Goal: Task Accomplishment & Management: Complete application form

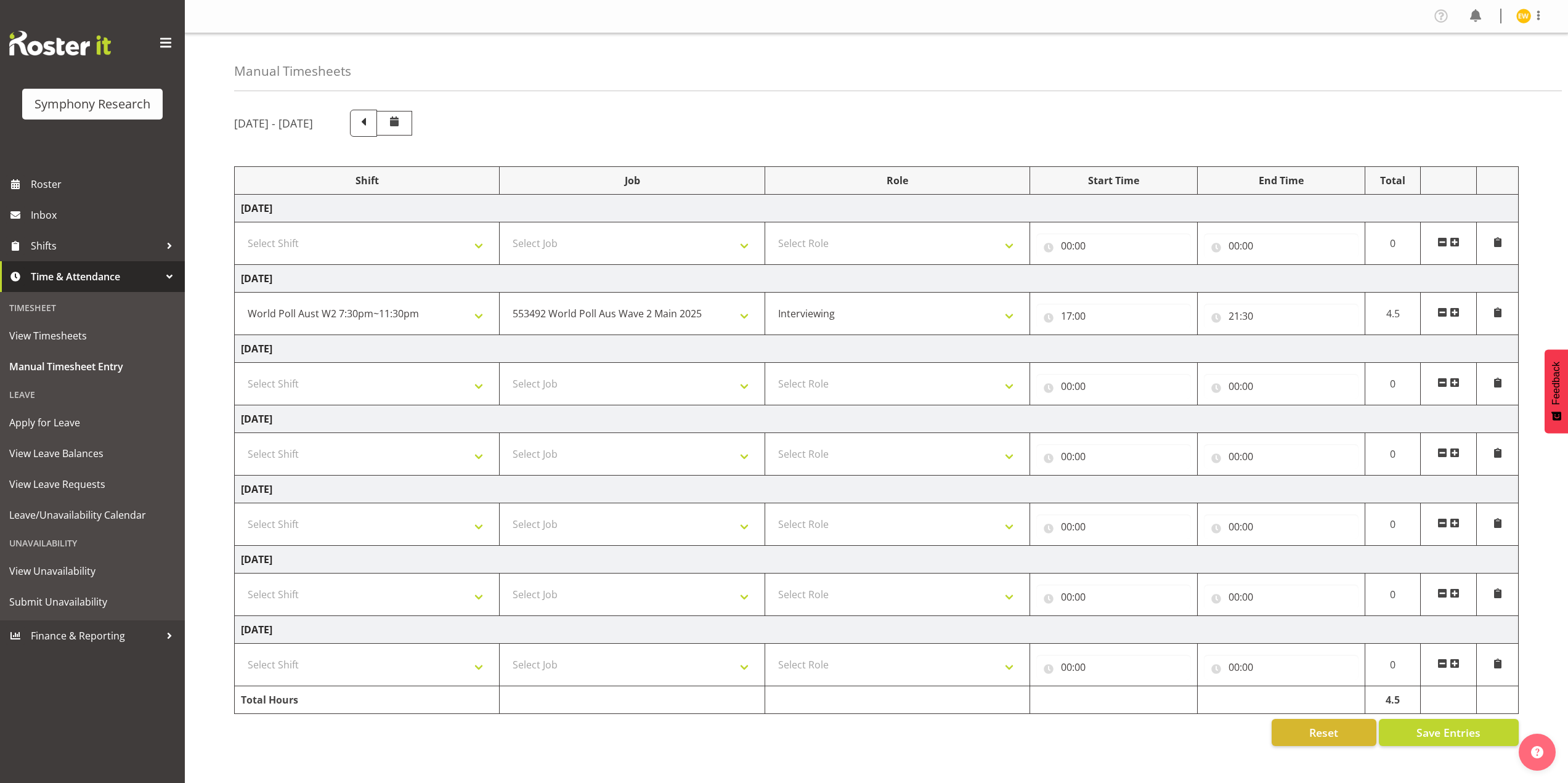
select select "56692"
select select "10499"
select select "47"
click at [1456, 311] on span at bounding box center [1455, 313] width 10 height 10
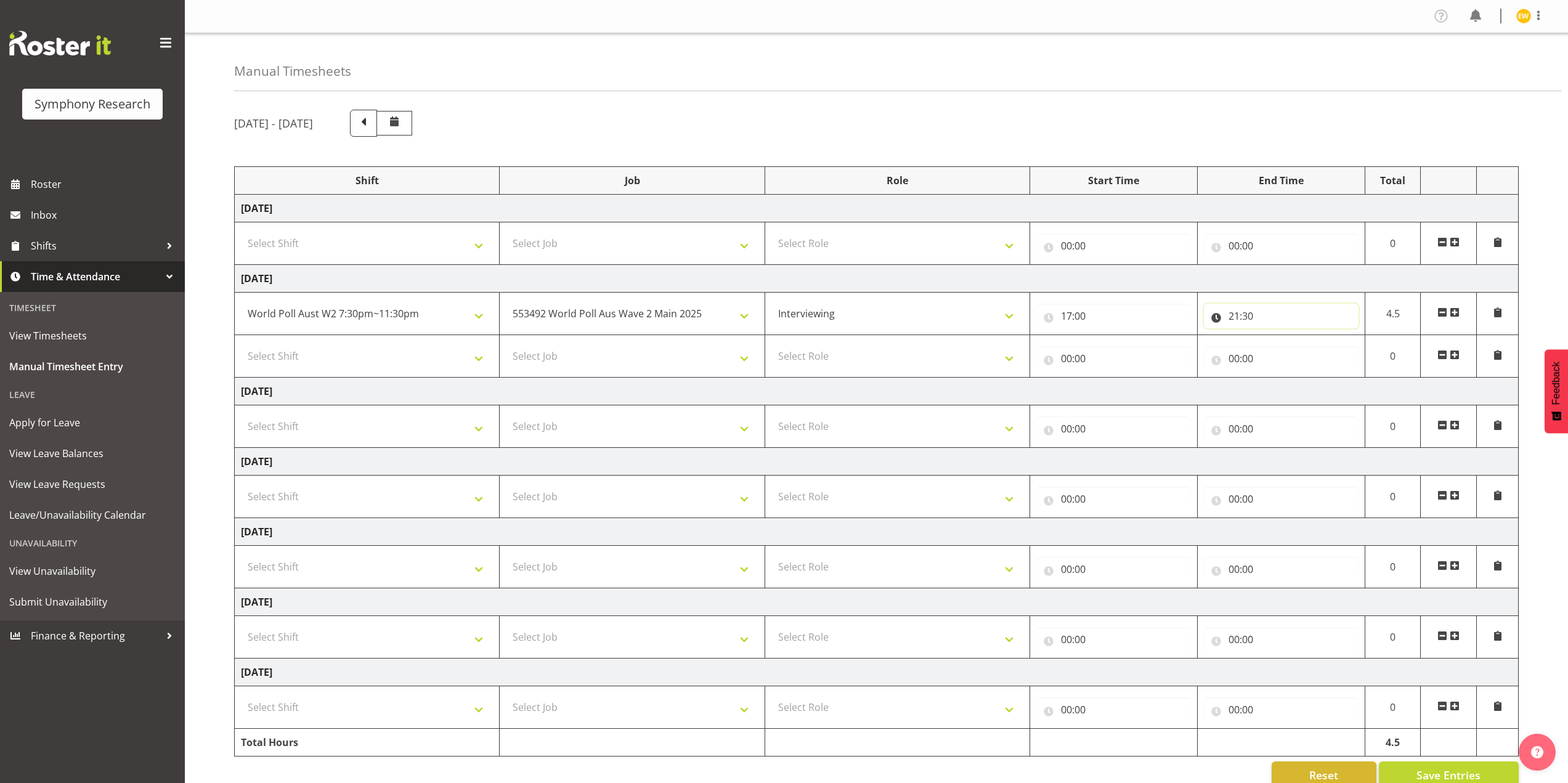
click at [1246, 313] on input "21:30" at bounding box center [1281, 316] width 155 height 25
click at [1288, 347] on select "00 01 02 03 04 05 06 07 08 09 10 11 12 13 14 15 16 17 18 19 20 21 22 23" at bounding box center [1288, 348] width 28 height 25
select select "19"
type input "19:30"
click at [1320, 352] on select "00 01 02 03 04 05 06 07 08 09 10 11 12 13 14 15 16 17 18 19 20 21 22 23 24 25 2…" at bounding box center [1320, 348] width 28 height 25
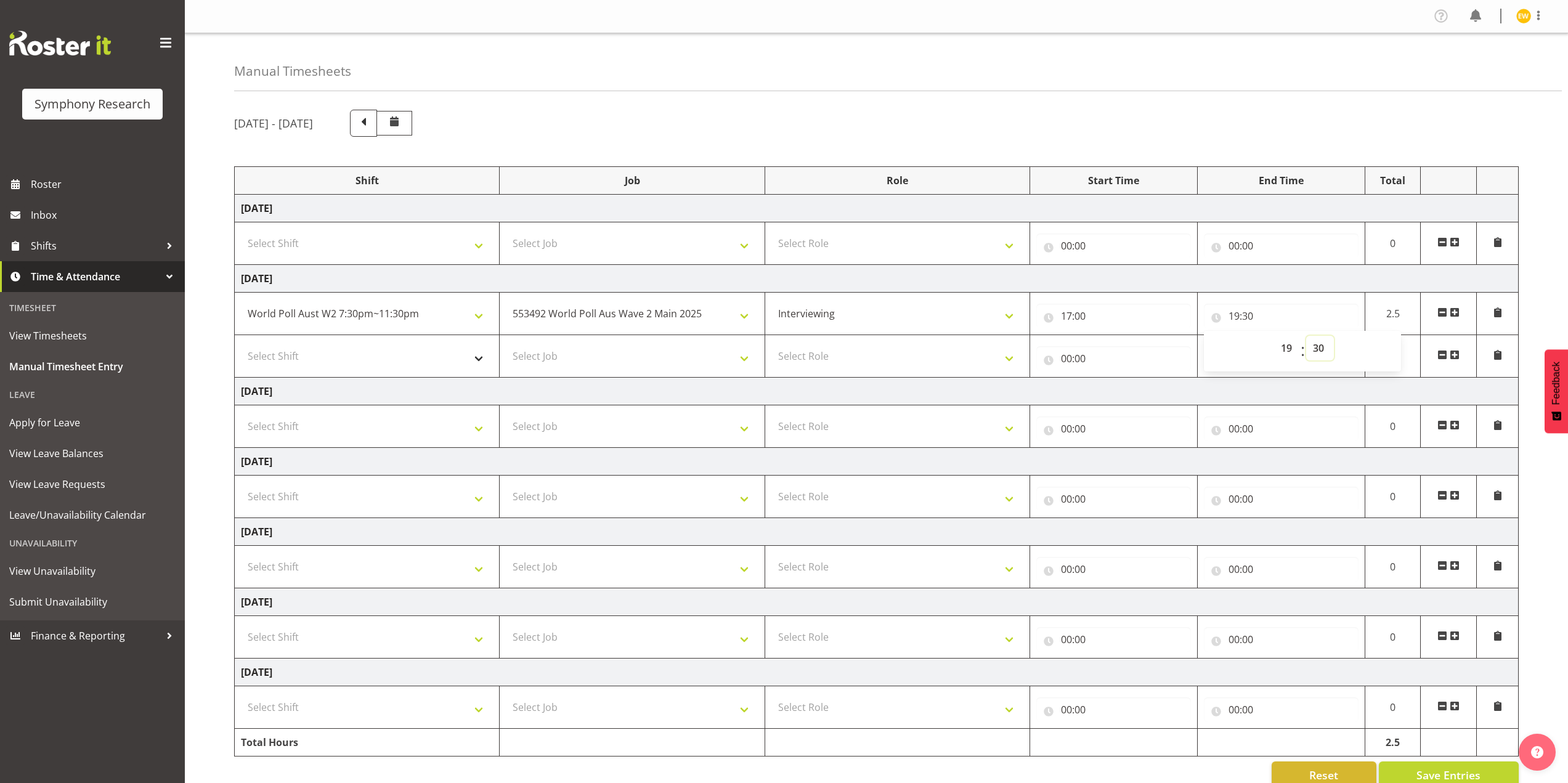
select select "0"
type input "19:00"
click at [336, 358] on select "Select Shift !!Weekend Residential (Roster IT Shift Label) *Business 9/10am ~ 4…" at bounding box center [367, 356] width 252 height 25
select select "56692"
click at [241, 344] on select "Select Shift !!Weekend Residential (Roster IT Shift Label) *Business 9/10am ~ 4…" at bounding box center [367, 356] width 252 height 25
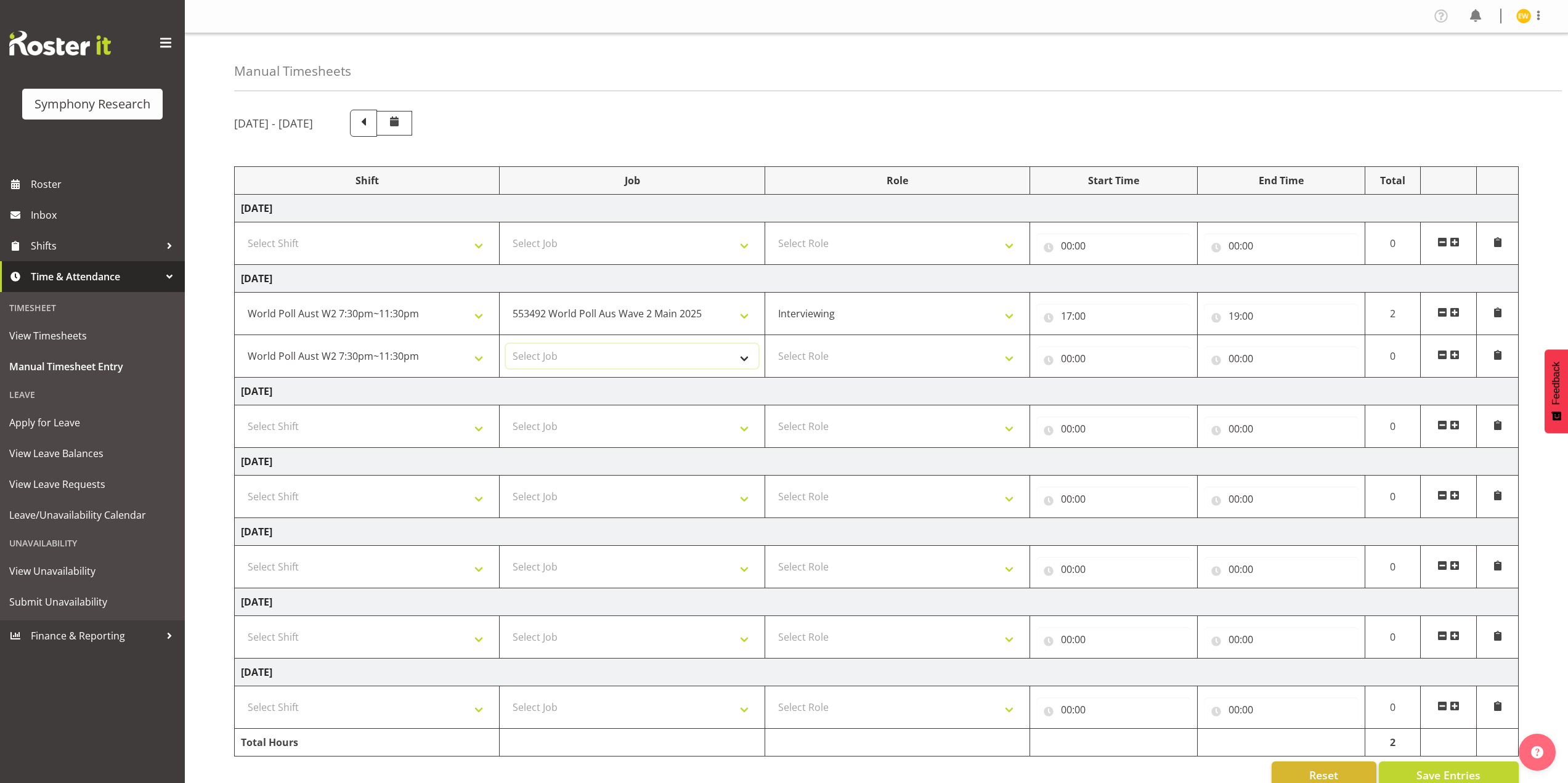
click at [558, 349] on select "Select Job 550060 IF Admin 553492 World Poll Aus Wave 2 Main 2025 553493 World …" at bounding box center [632, 356] width 252 height 25
select select "10499"
click at [506, 344] on select "Select Job 550060 IF Admin 553492 World Poll Aus Wave 2 Main 2025 553493 World …" at bounding box center [632, 356] width 252 height 25
click at [813, 359] on select "Select Role Briefing Interviewing" at bounding box center [898, 356] width 252 height 25
select select "47"
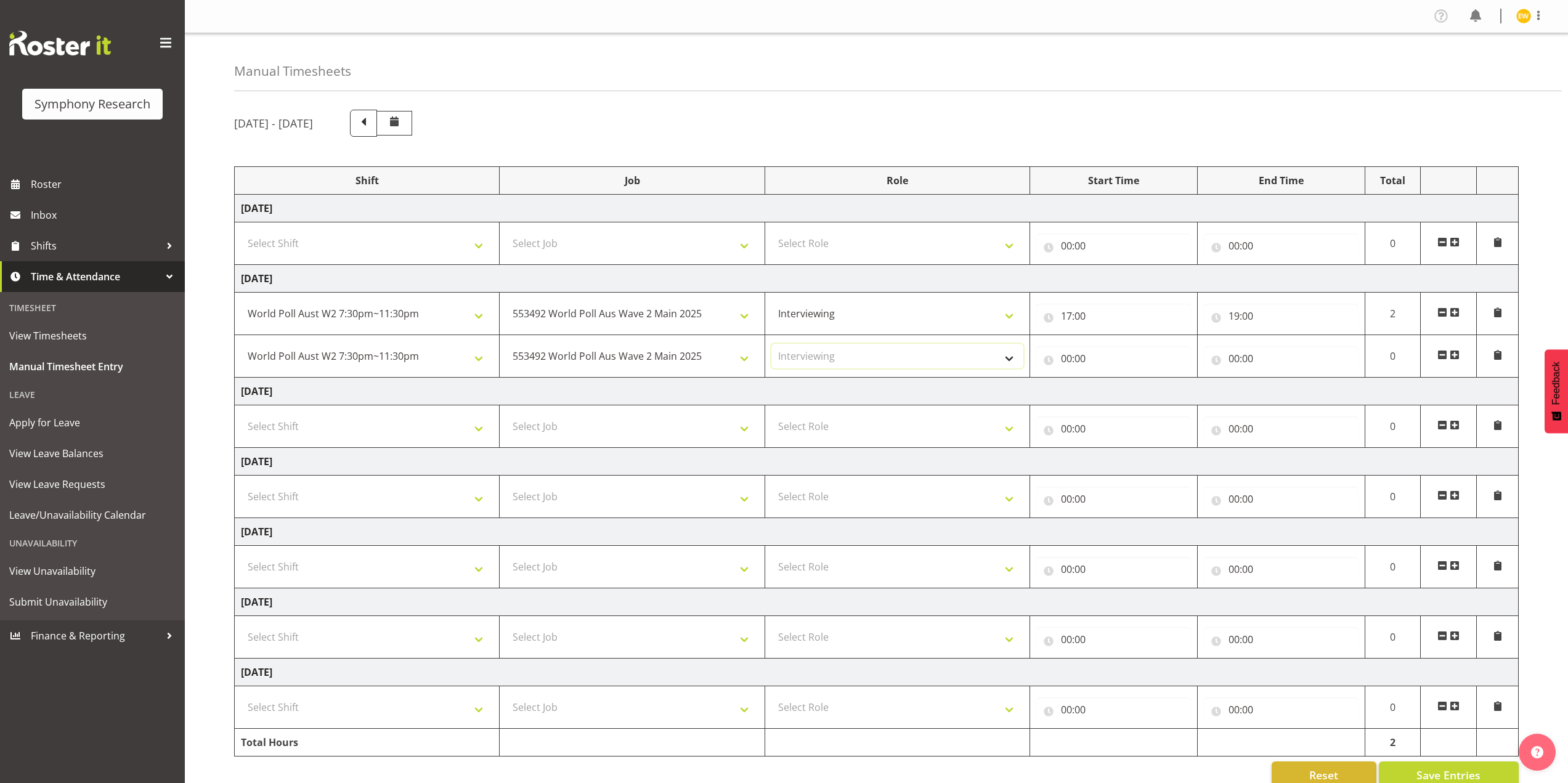
click at [772, 344] on select "Select Role Briefing Interviewing" at bounding box center [898, 356] width 252 height 25
click at [1073, 364] on input "00:00" at bounding box center [1113, 359] width 155 height 25
click at [1112, 394] on select "00 01 02 03 04 05 06 07 08 09 10 11 12 13 14 15 16 17 18 19 20 21 22 23" at bounding box center [1120, 390] width 28 height 25
select select "19"
type input "19:00"
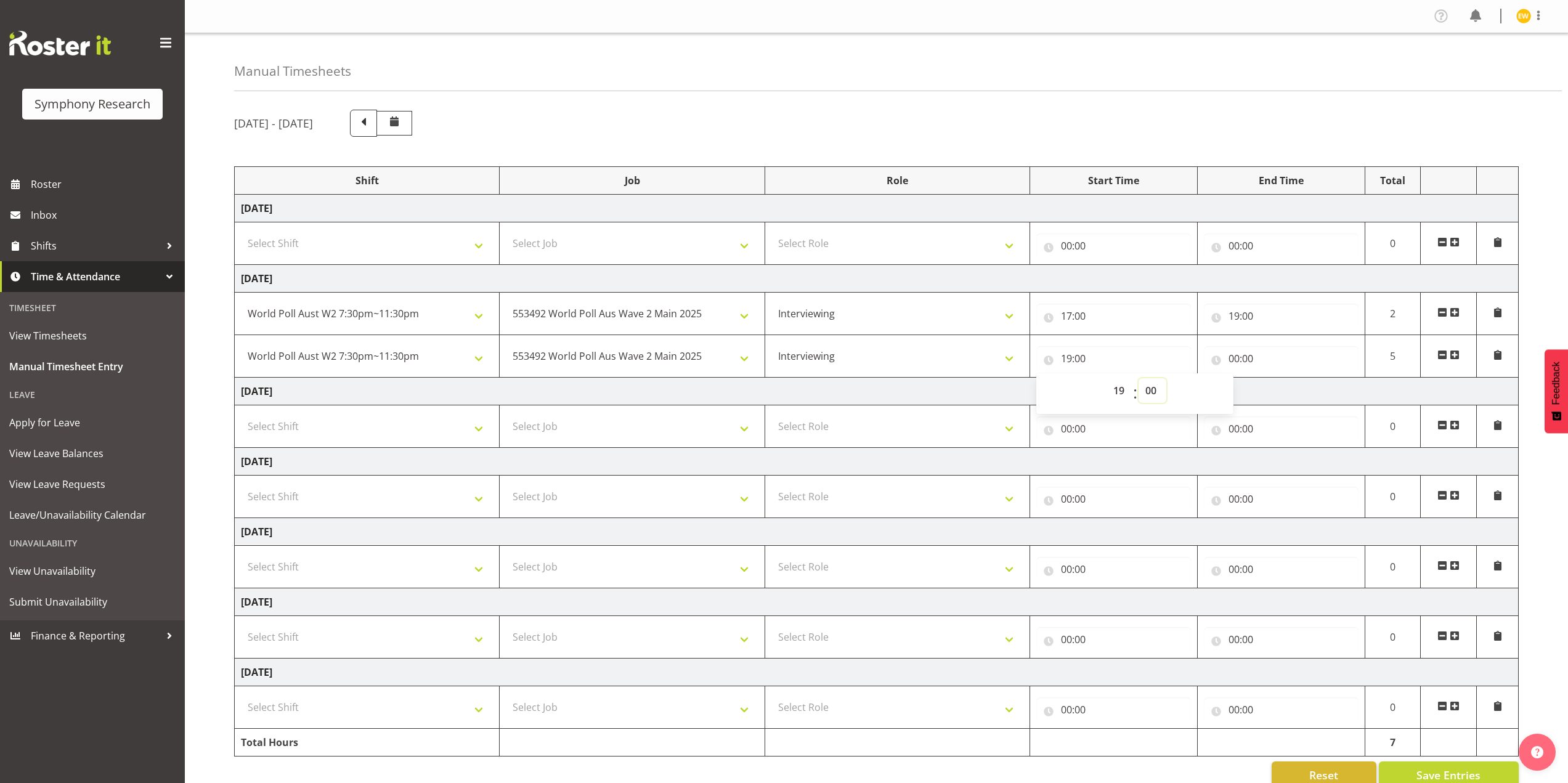
click at [1161, 392] on select "00 01 02 03 04 05 06 07 08 09 10 11 12 13 14 15 16 17 18 19 20 21 22 23 24 25 2…" at bounding box center [1152, 390] width 28 height 25
select select "30"
type input "19:30"
click at [1257, 358] on input "00:00" at bounding box center [1281, 359] width 155 height 25
click at [1287, 392] on select "00 01 02 03 04 05 06 07 08 09 10 11 12 13 14 15 16 17 18 19 20 21 22 23" at bounding box center [1288, 390] width 28 height 25
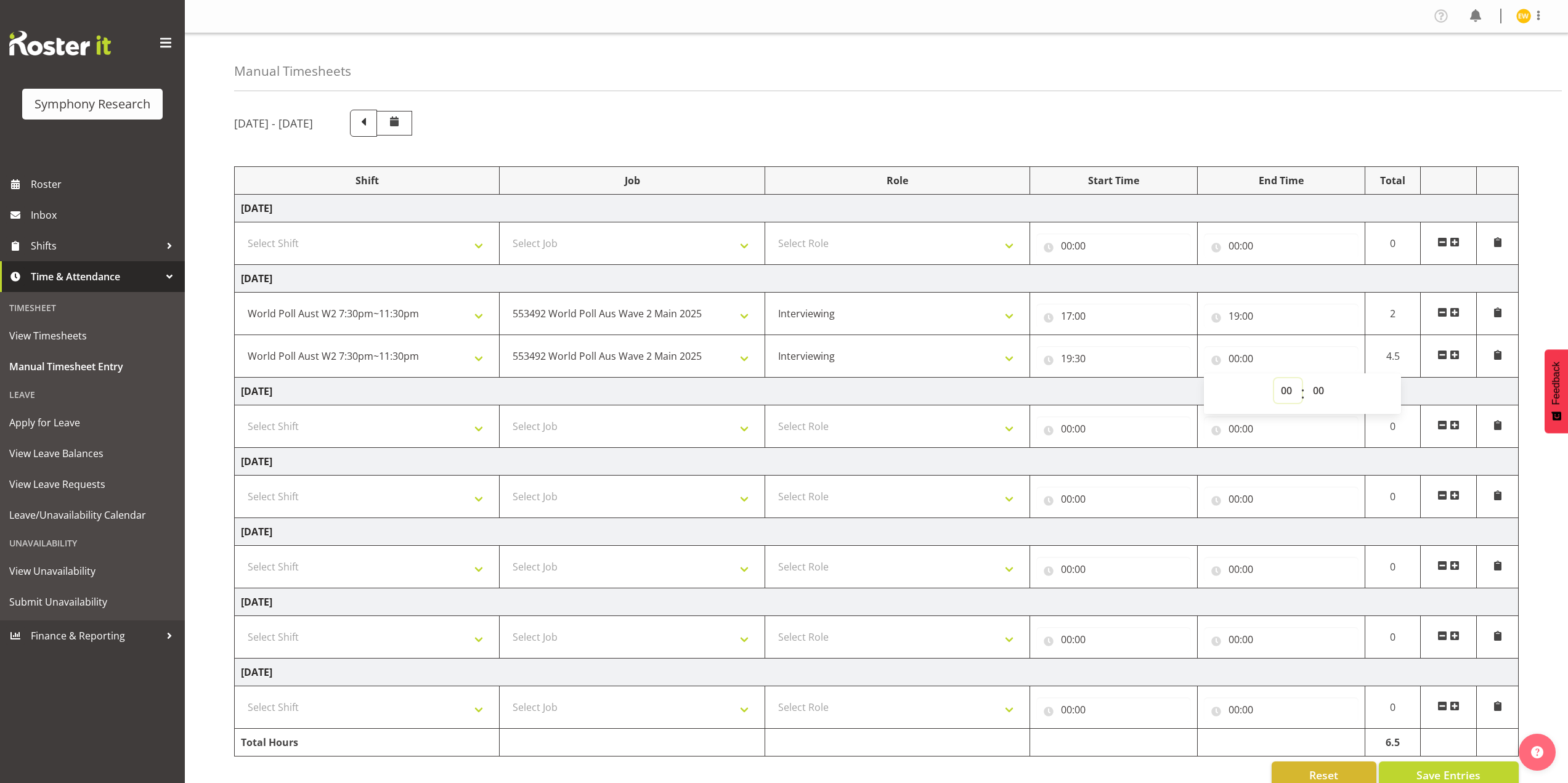
select select "10"
type input "10:00"
click at [1316, 393] on select "00 01 02 03 04 05 06 07 08 09 10 11 12 13 14 15 16 17 18 19 20 21 22 23 24 25 2…" at bounding box center [1320, 390] width 28 height 25
select select "30"
type input "10:30"
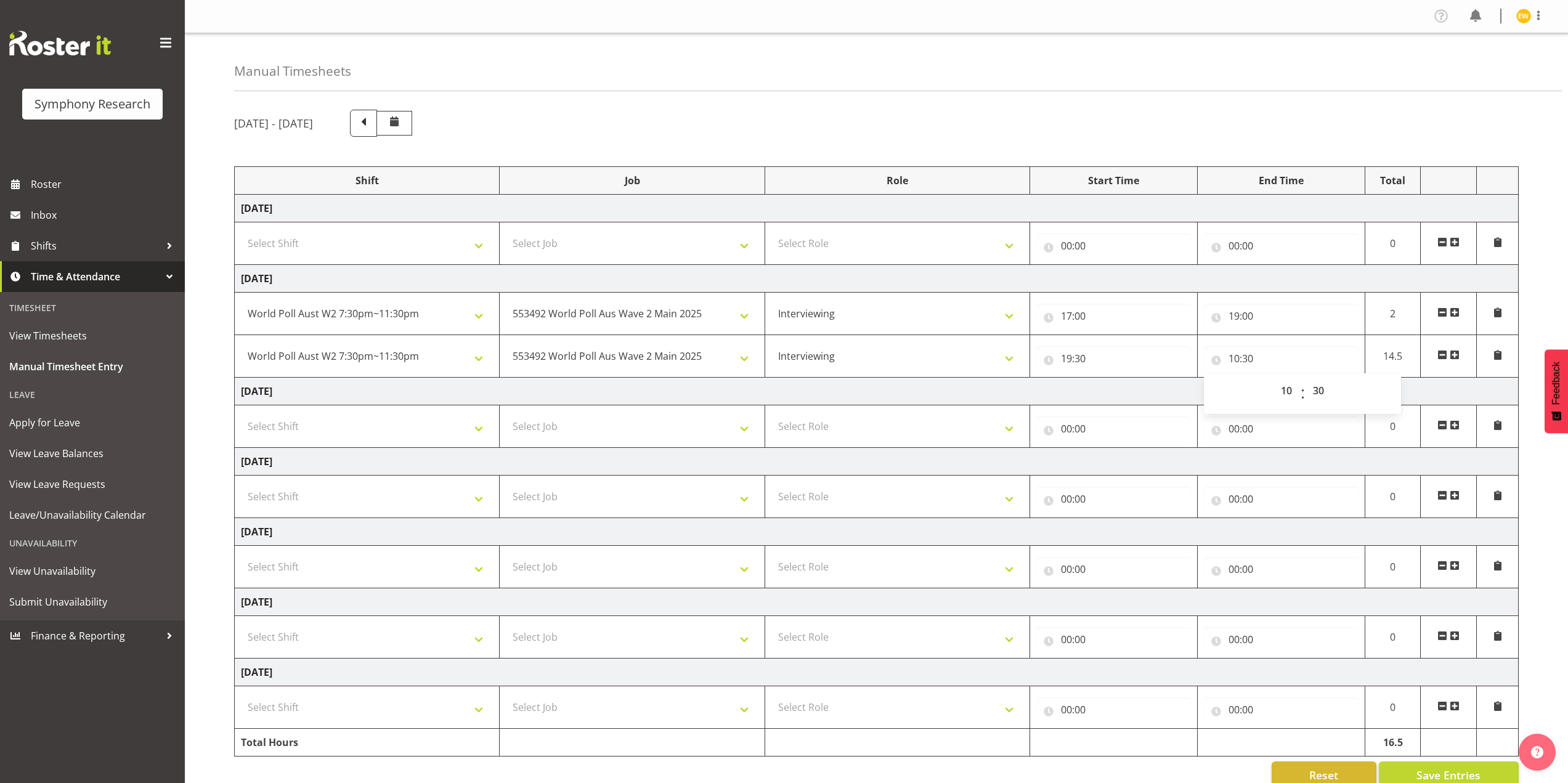
drag, startPoint x: 767, startPoint y: 108, endPoint x: 600, endPoint y: 53, distance: 175.8
click at [767, 108] on div "October 6th - October 12th 2025 Shift Job Role Start Time End Time Total Monday…" at bounding box center [901, 449] width 1334 height 697
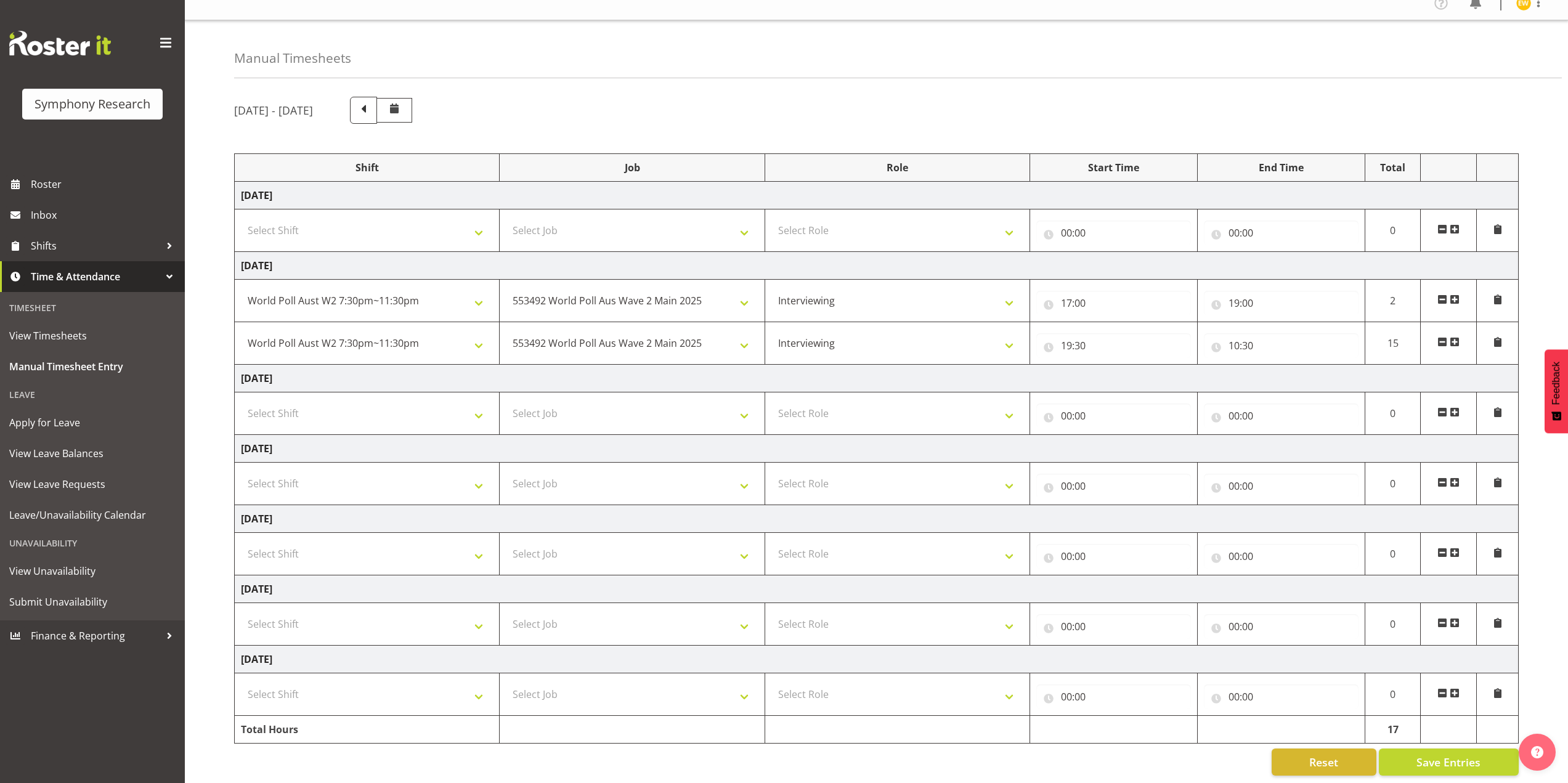
scroll to position [24, 0]
click at [1241, 337] on input "10:30" at bounding box center [1281, 344] width 155 height 25
click at [1290, 371] on select "00 01 02 03 04 05 06 07 08 09 10 11 12 13 14 15 16 17 18 19 20 21 22 23" at bounding box center [1288, 376] width 28 height 25
select select "21"
type input "21:30"
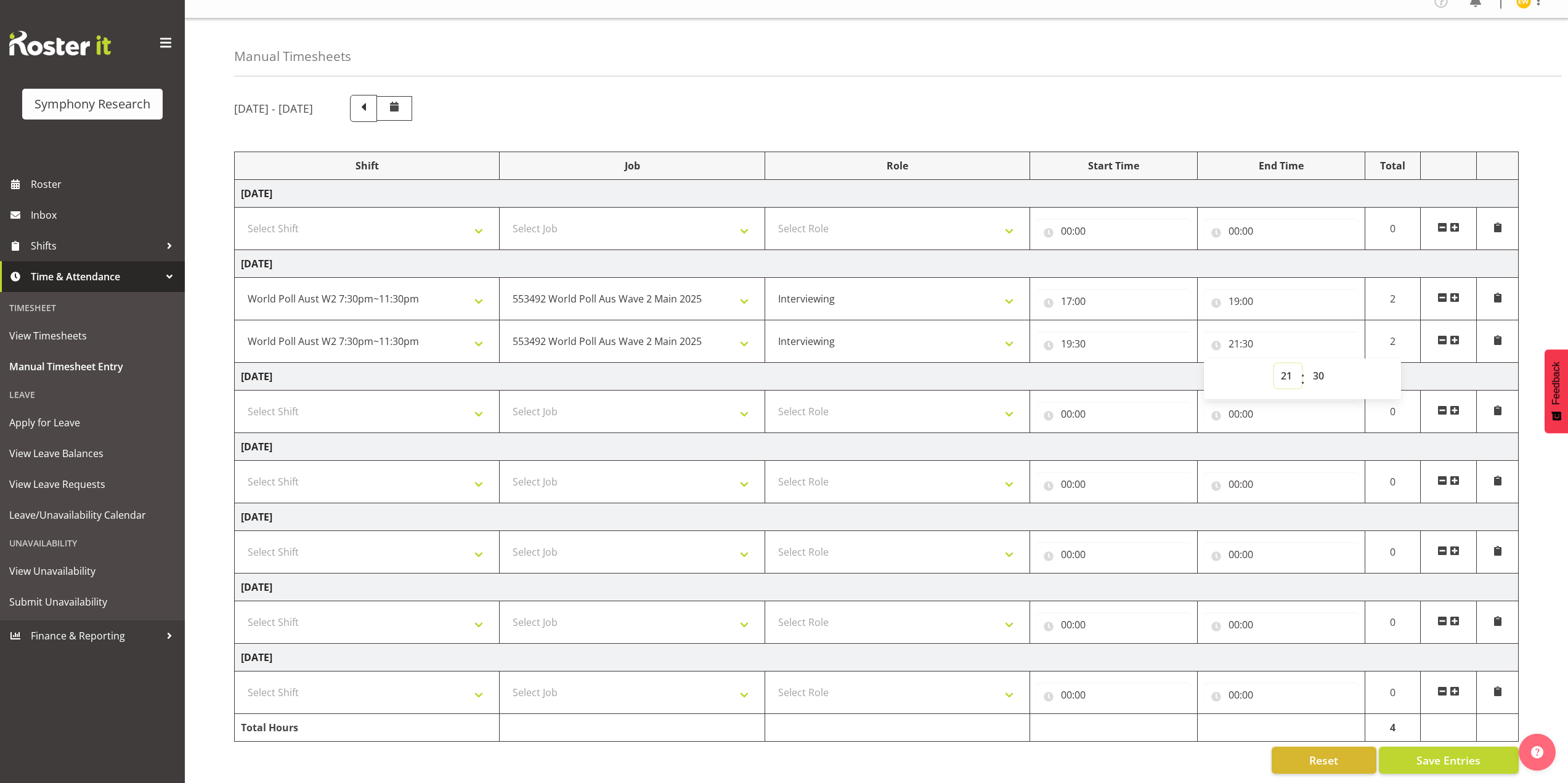
click at [1286, 367] on select "00 01 02 03 04 05 06 07 08 09 10 11 12 13 14 15 16 17 18 19 20 21 22 23" at bounding box center [1288, 376] width 28 height 25
select select "22"
click at [1274, 364] on select "00 01 02 03 04 05 06 07 08 09 10 11 12 13 14 15 16 17 18 19 20 21 22 23" at bounding box center [1288, 376] width 28 height 25
type input "22:30"
click at [1050, 114] on div "October 6th - October 12th 2025 Shift Job Role Start Time End Time Total Monday…" at bounding box center [901, 434] width 1334 height 697
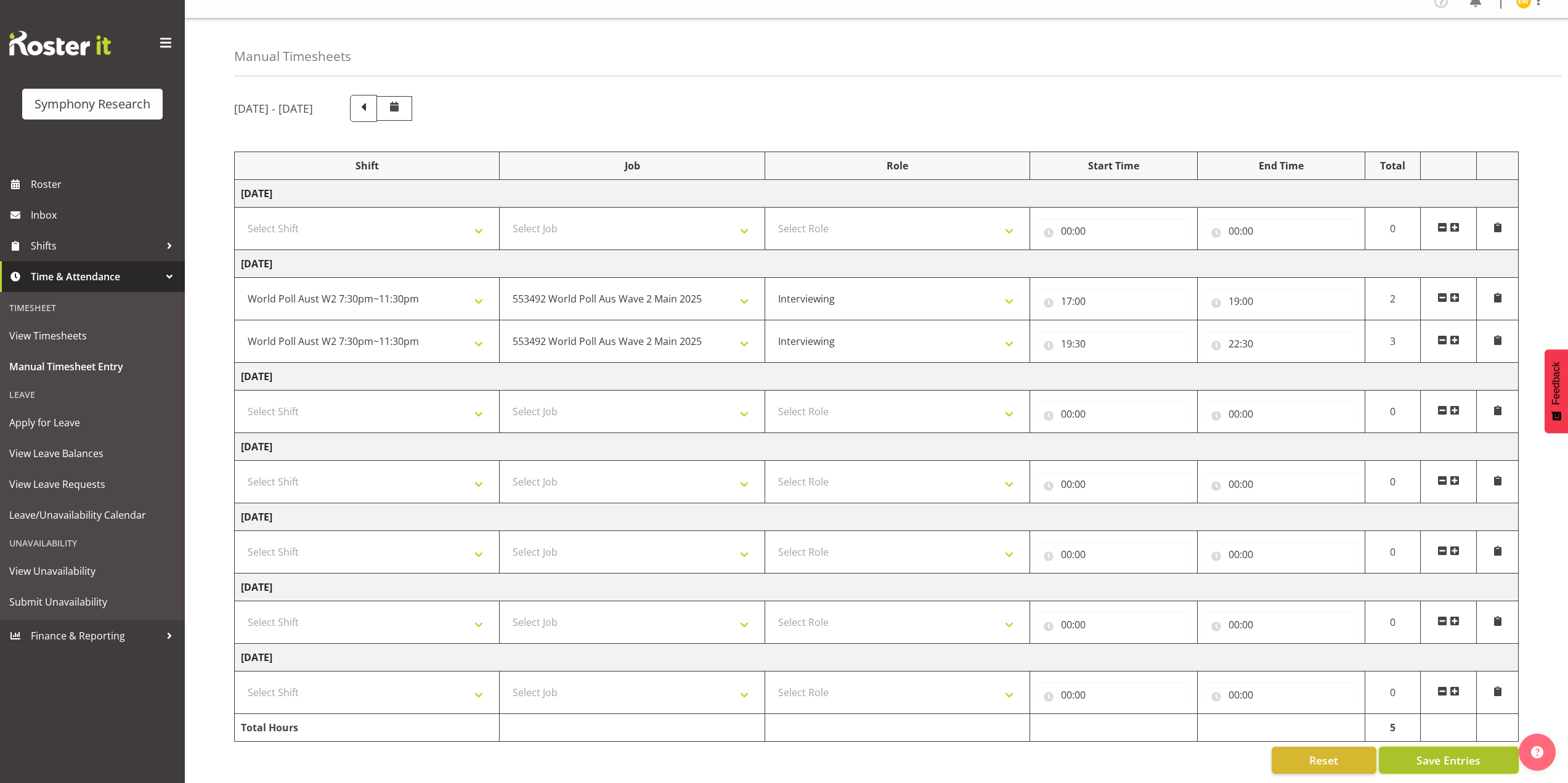
click at [1410, 747] on button "Save Entries" at bounding box center [1449, 760] width 140 height 27
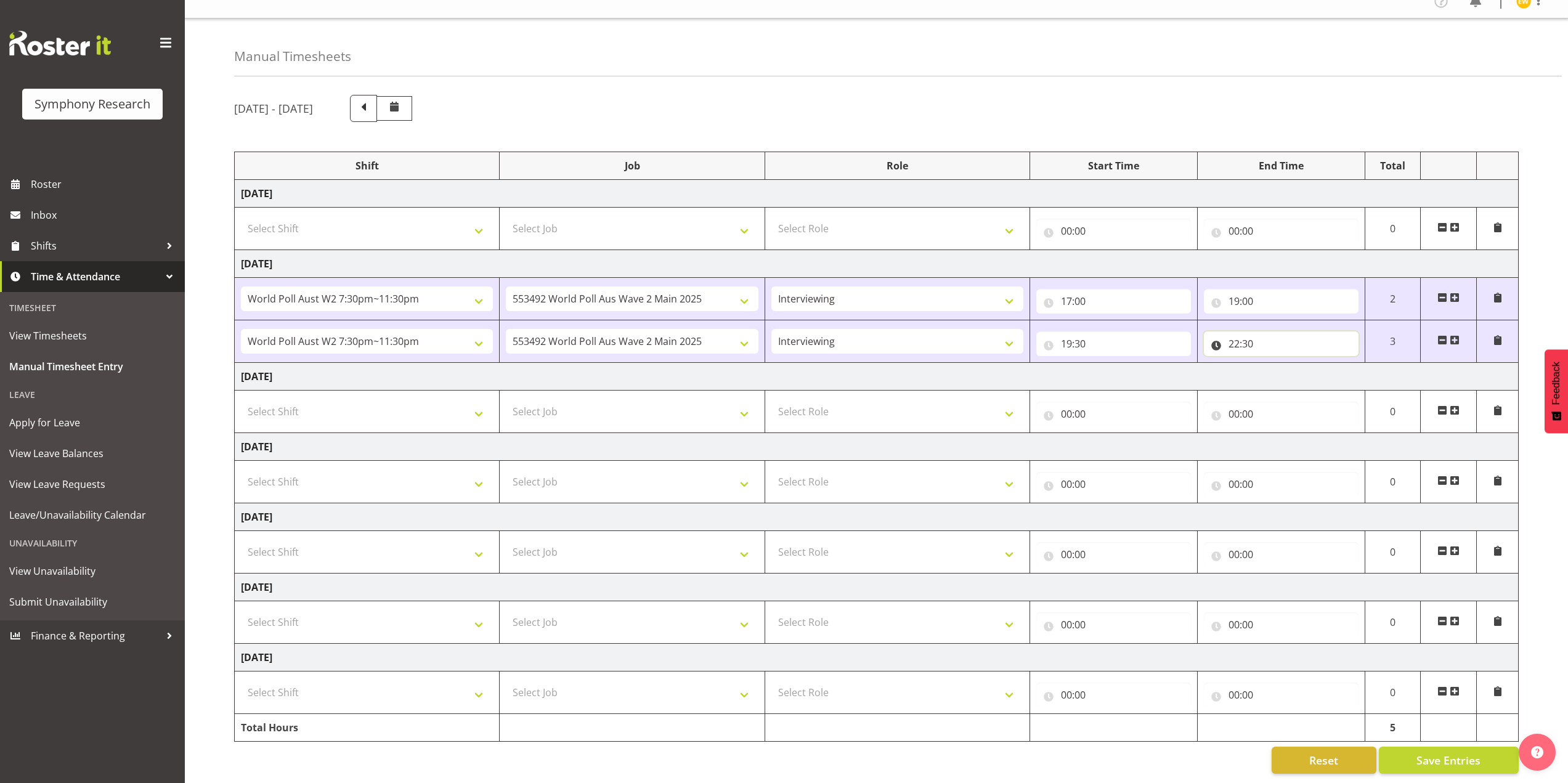
click at [1247, 332] on input "22:30" at bounding box center [1281, 344] width 155 height 25
click at [33, 329] on span "View Timesheets" at bounding box center [92, 336] width 166 height 18
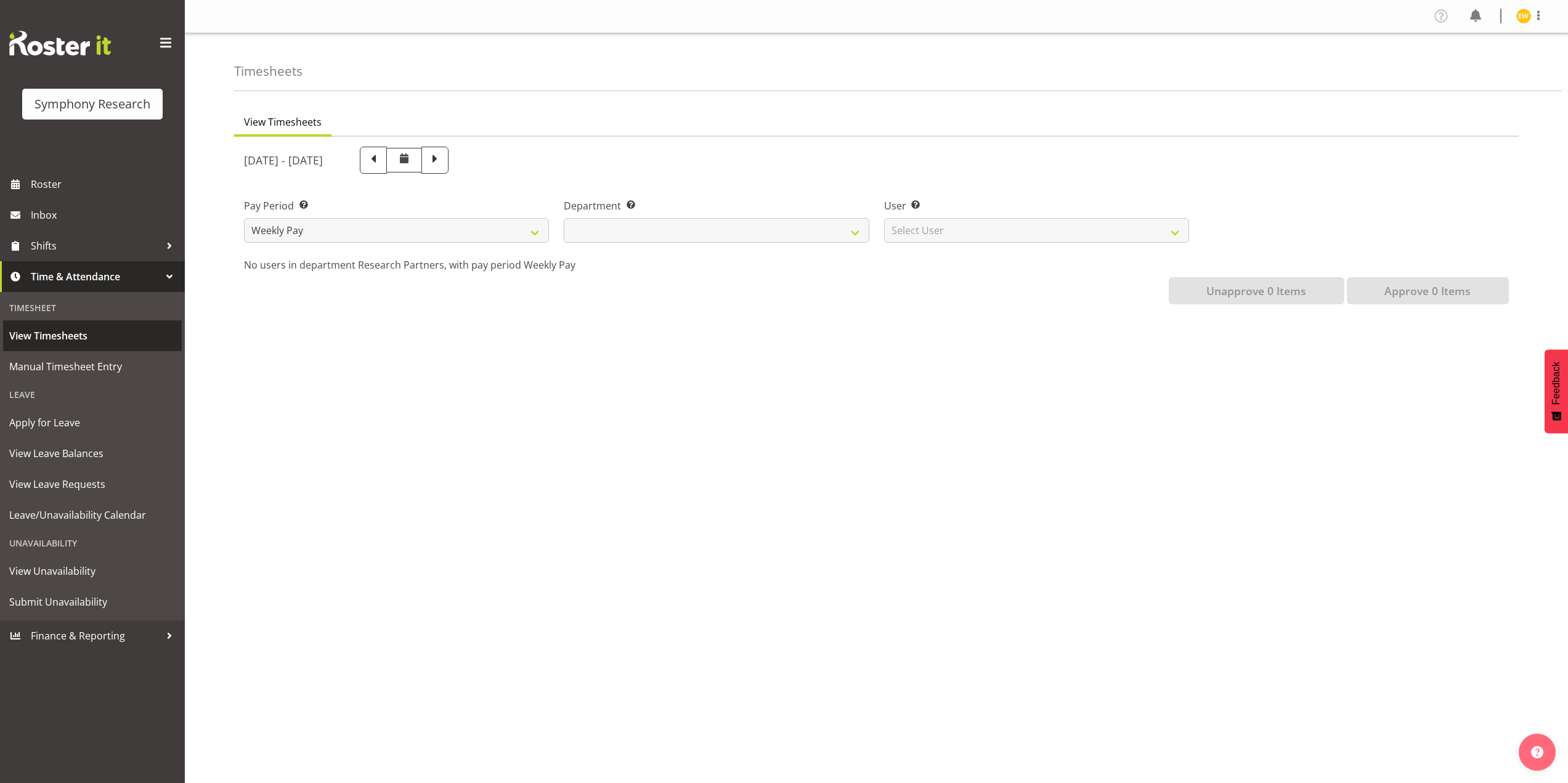
select select
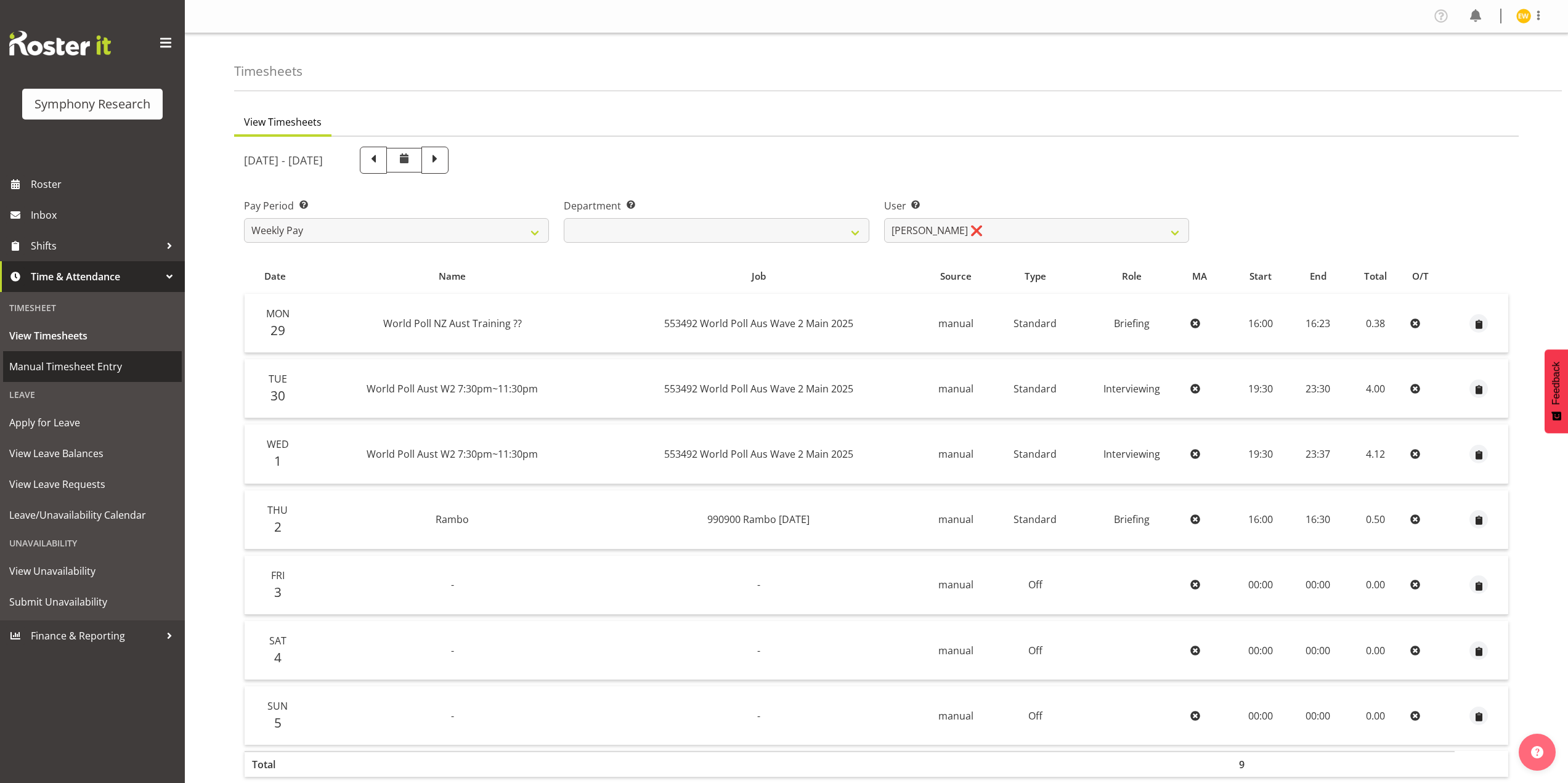
click at [32, 366] on span "Manual Timesheet Entry" at bounding box center [92, 366] width 166 height 18
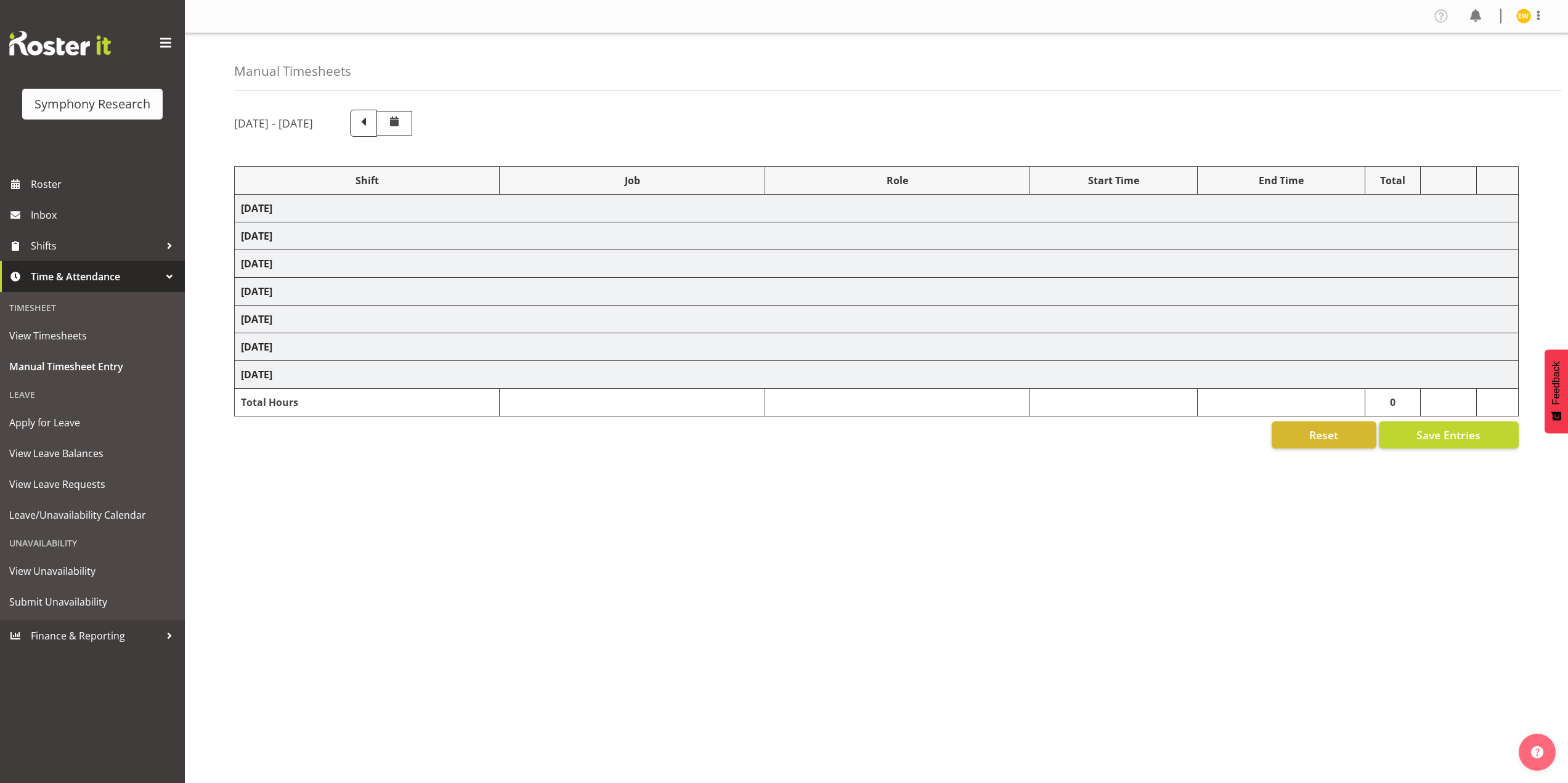
select select "56692"
select select "10499"
select select "47"
select select "56692"
select select "10499"
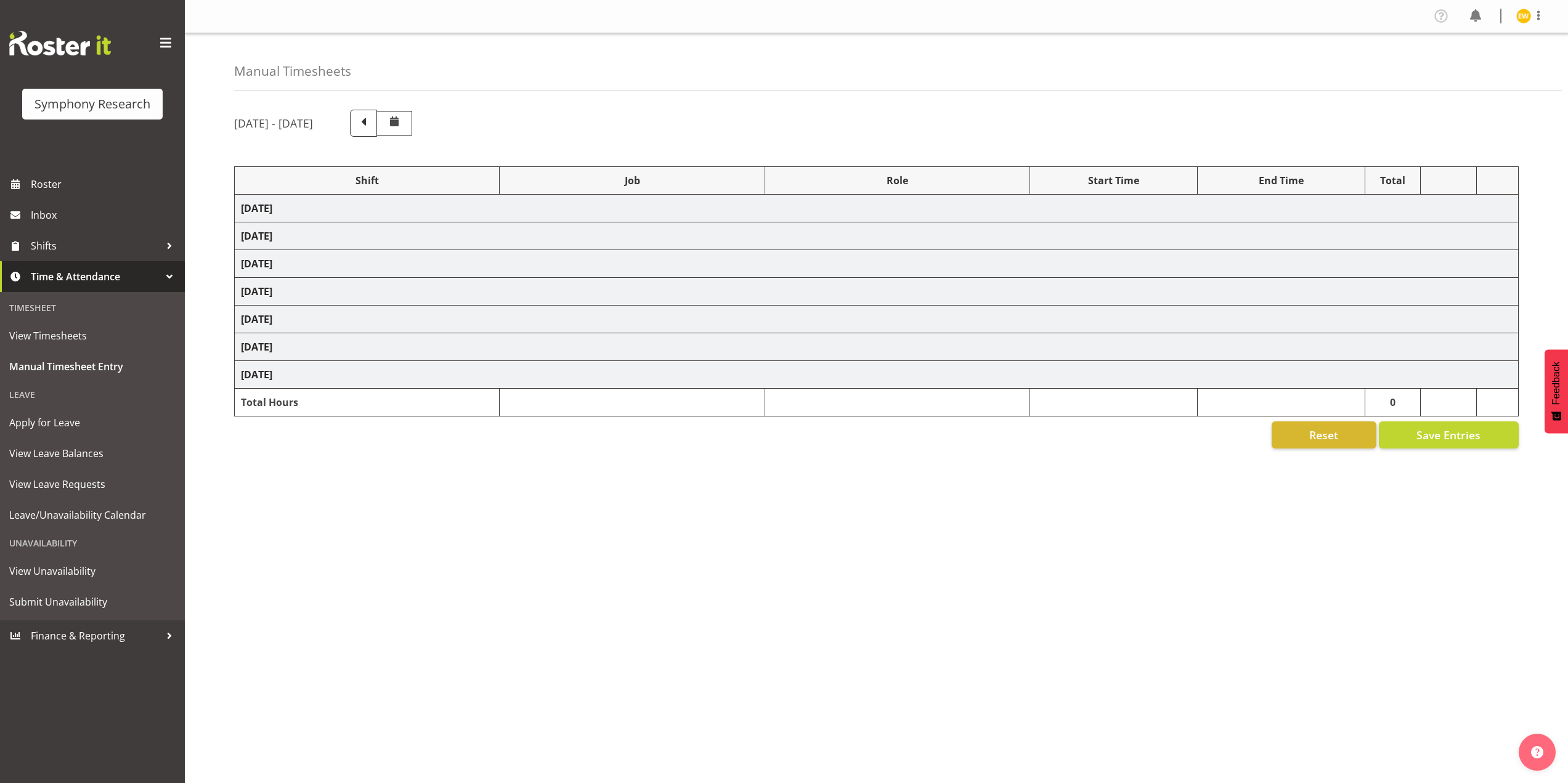
select select "47"
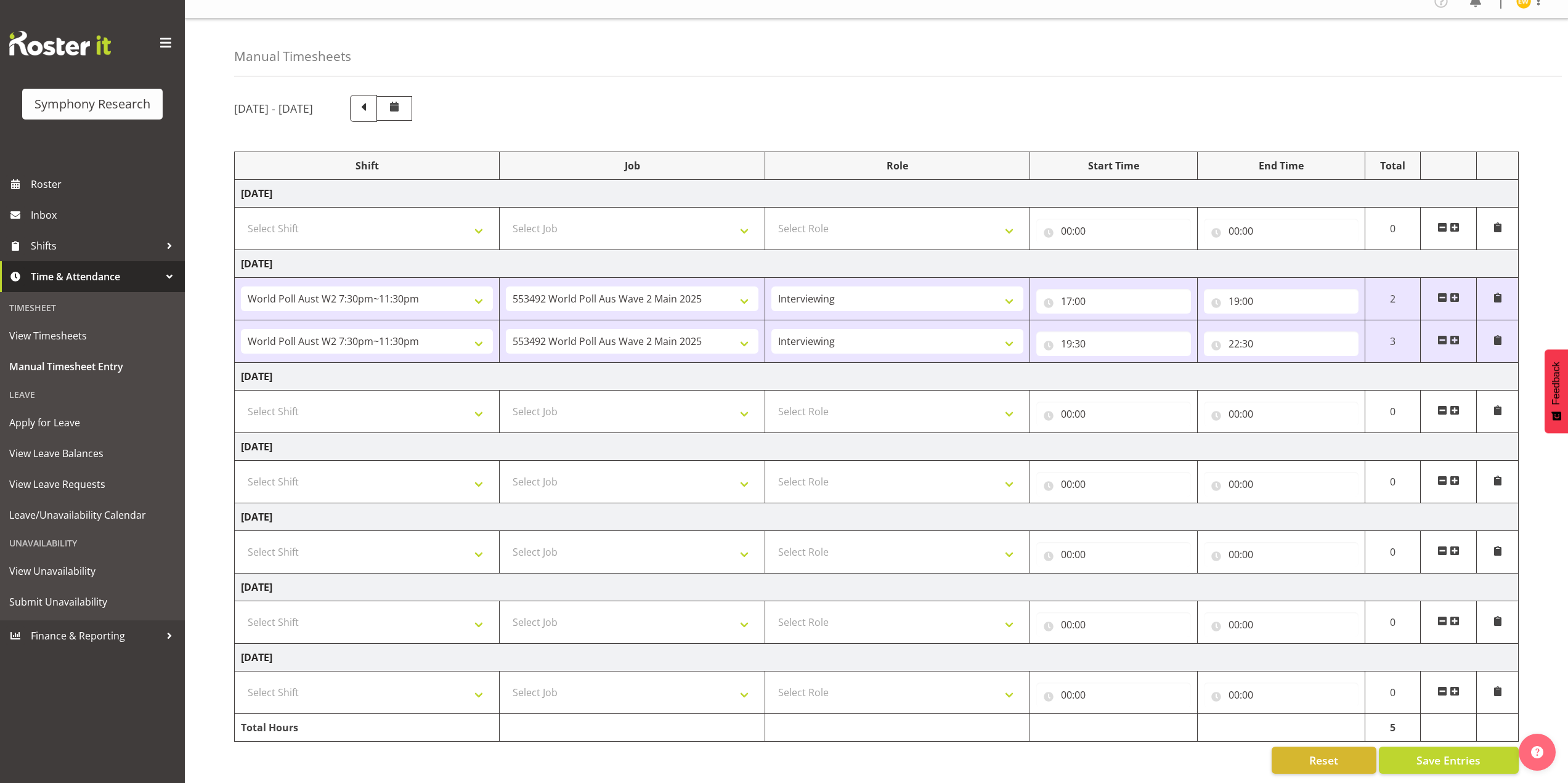
scroll to position [24, 0]
